Goal: Task Accomplishment & Management: Manage account settings

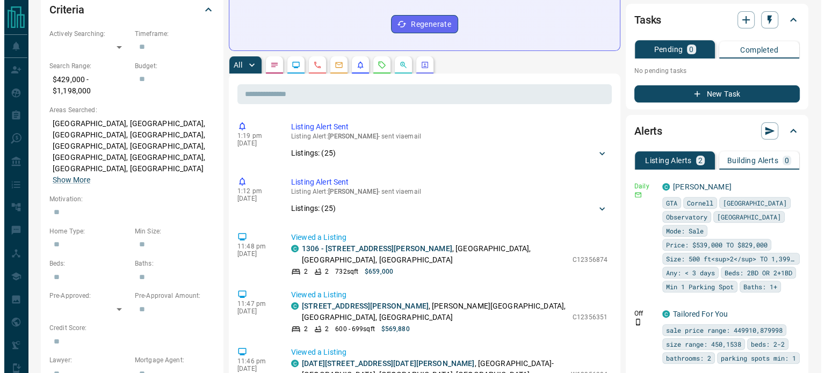
scroll to position [1504, 0]
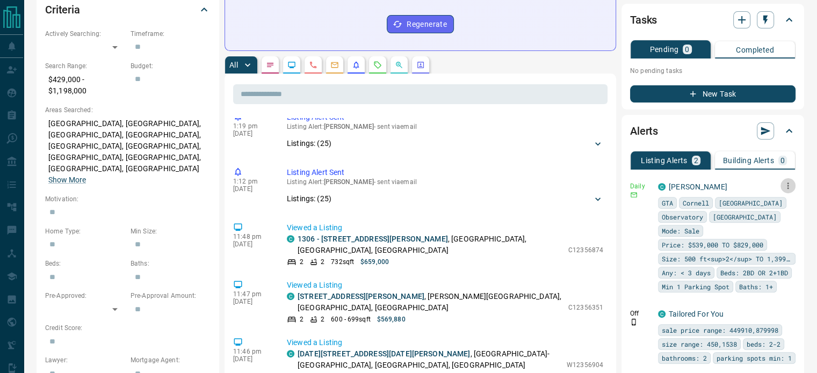
click at [787, 181] on icon "button" at bounding box center [788, 186] width 10 height 10
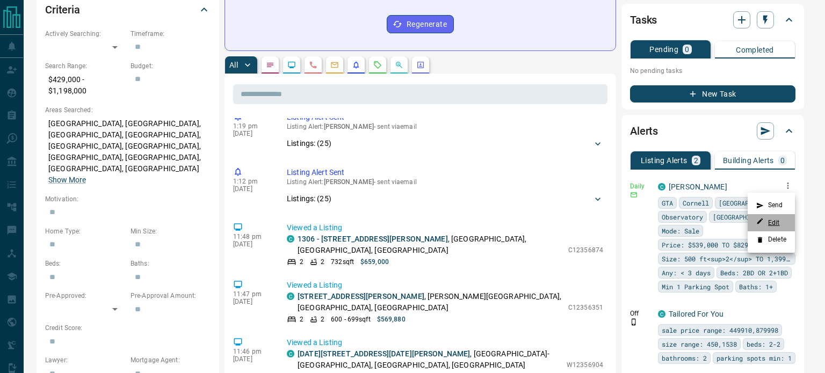
click at [768, 220] on link "Edit" at bounding box center [768, 222] width 24 height 10
click at [285, 12] on div at bounding box center [412, 186] width 825 height 373
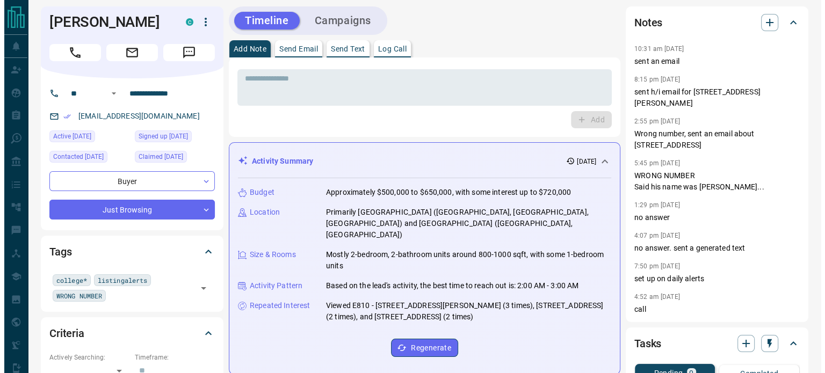
scroll to position [0, 0]
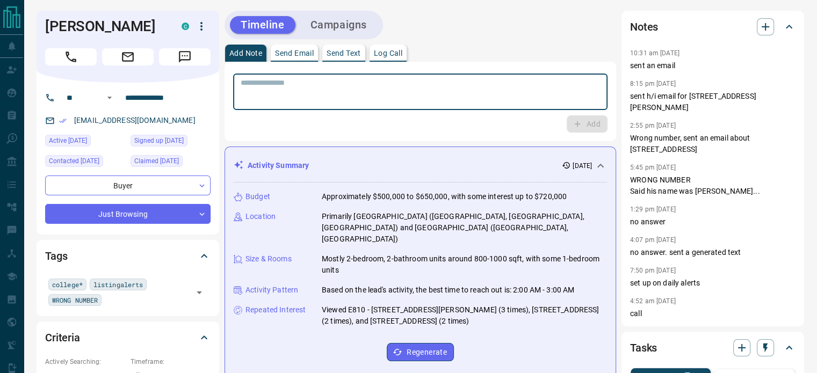
click at [275, 78] on textarea at bounding box center [420, 91] width 359 height 27
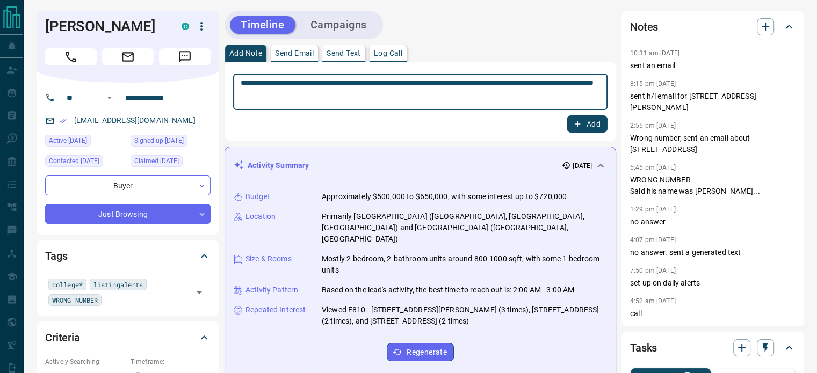
type textarea "**********"
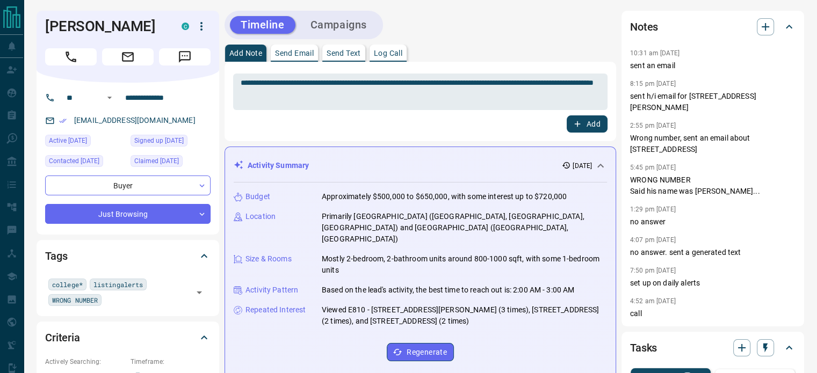
click at [583, 117] on div "**********" at bounding box center [420, 101] width 374 height 62
click at [583, 117] on button "Add" at bounding box center [586, 123] width 41 height 17
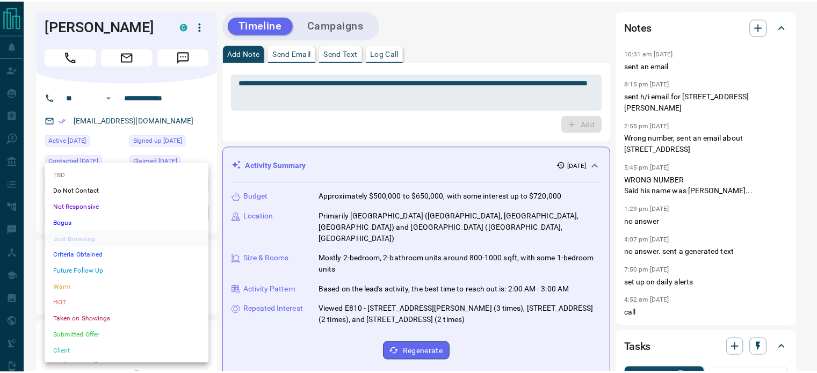
scroll to position [1664, 0]
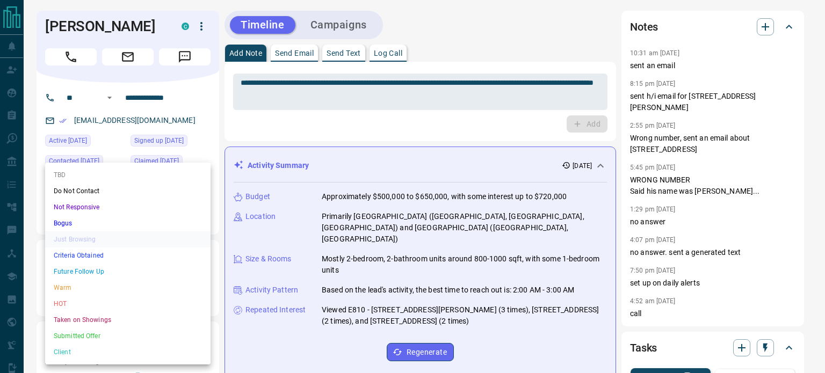
click at [108, 211] on li "Not Responsive" at bounding box center [127, 207] width 165 height 16
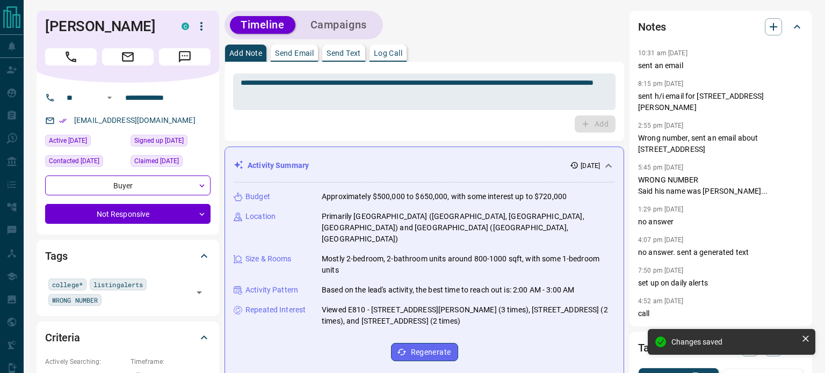
type input "*"
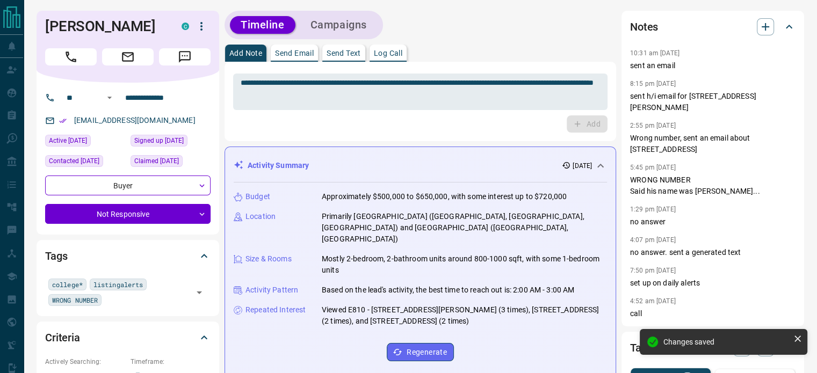
scroll to position [562, 0]
